Goal: Navigation & Orientation: Find specific page/section

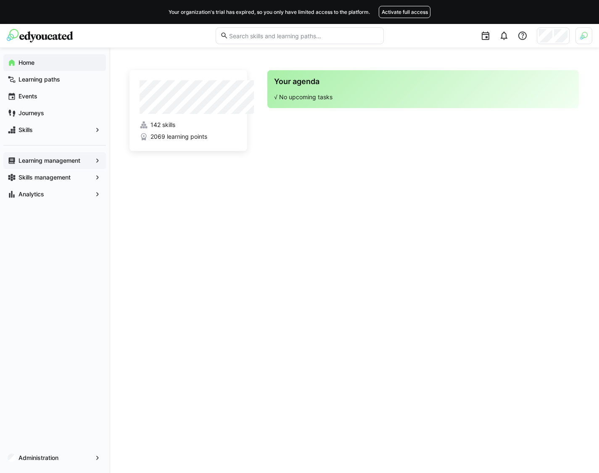
click at [0, 0] on app-navigation-label "Learning management" at bounding box center [0, 0] width 0 height 0
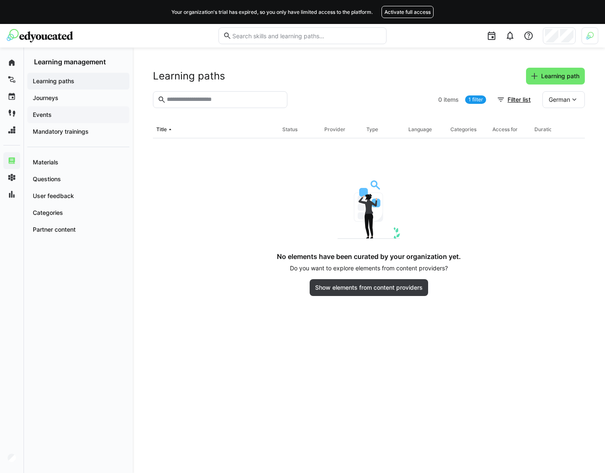
click at [51, 108] on div "Events" at bounding box center [78, 114] width 102 height 17
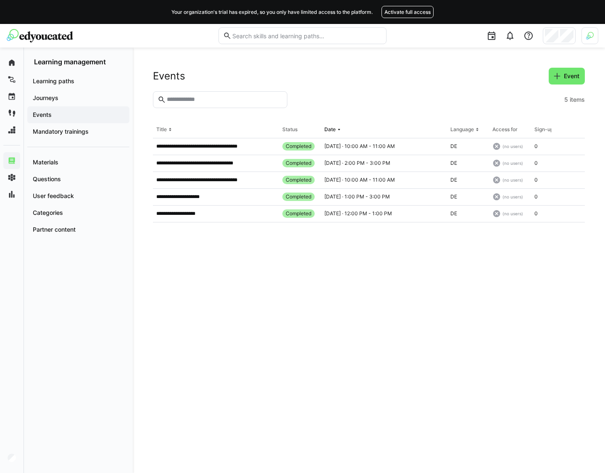
click at [81, 107] on div "Events" at bounding box center [78, 114] width 102 height 17
click at [66, 91] on div "Journeys" at bounding box center [78, 98] width 102 height 17
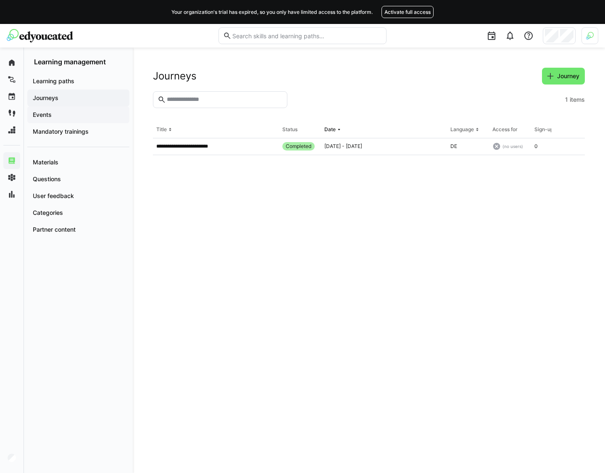
click at [57, 109] on div "Events" at bounding box center [78, 114] width 102 height 17
